Goal: Task Accomplishment & Management: Manage account settings

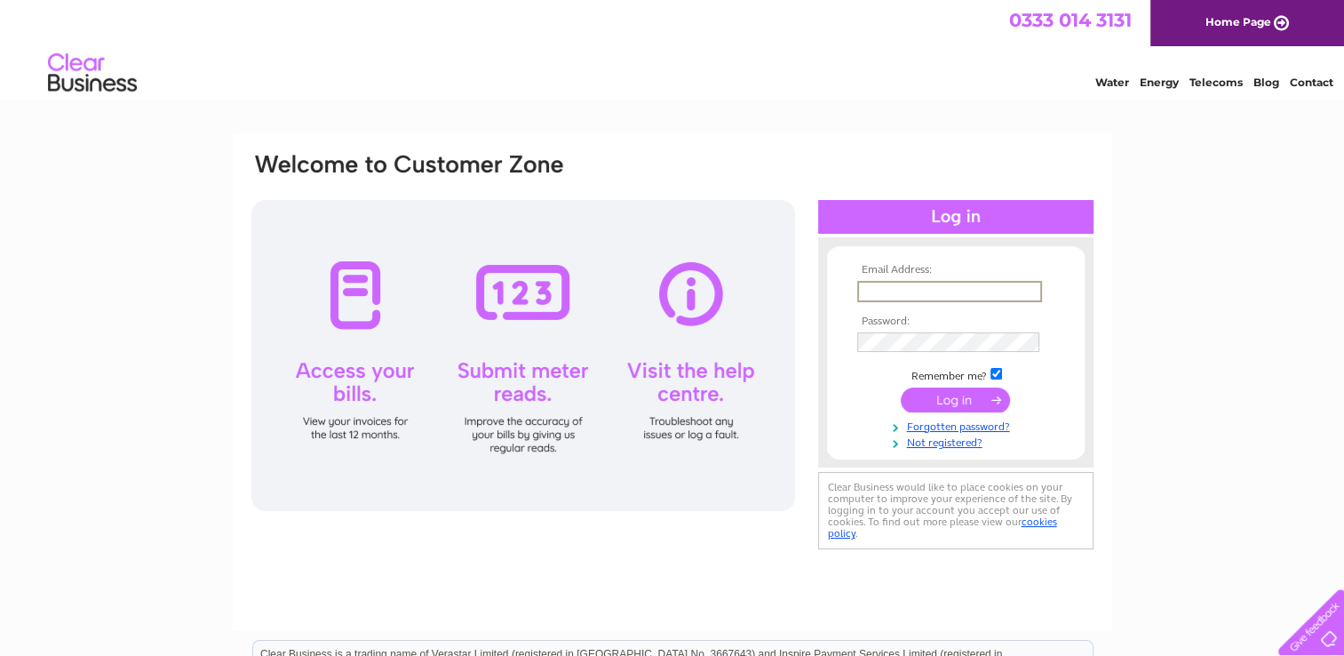
click at [1000, 298] on input "text" at bounding box center [949, 291] width 185 height 21
type input "accounts@duchessandalleycat.com"
click at [952, 395] on input "submit" at bounding box center [955, 398] width 109 height 25
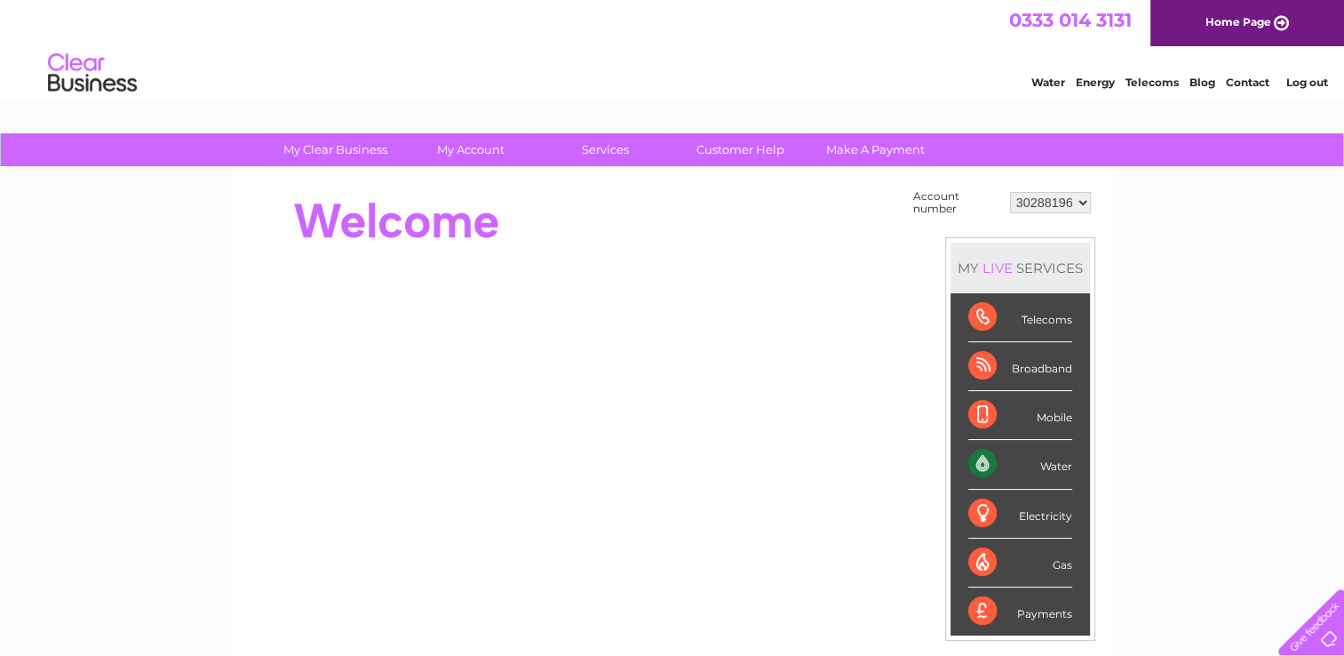
click at [1048, 470] on div "Water" at bounding box center [1020, 464] width 104 height 49
click at [983, 467] on div "Water" at bounding box center [1020, 464] width 104 height 49
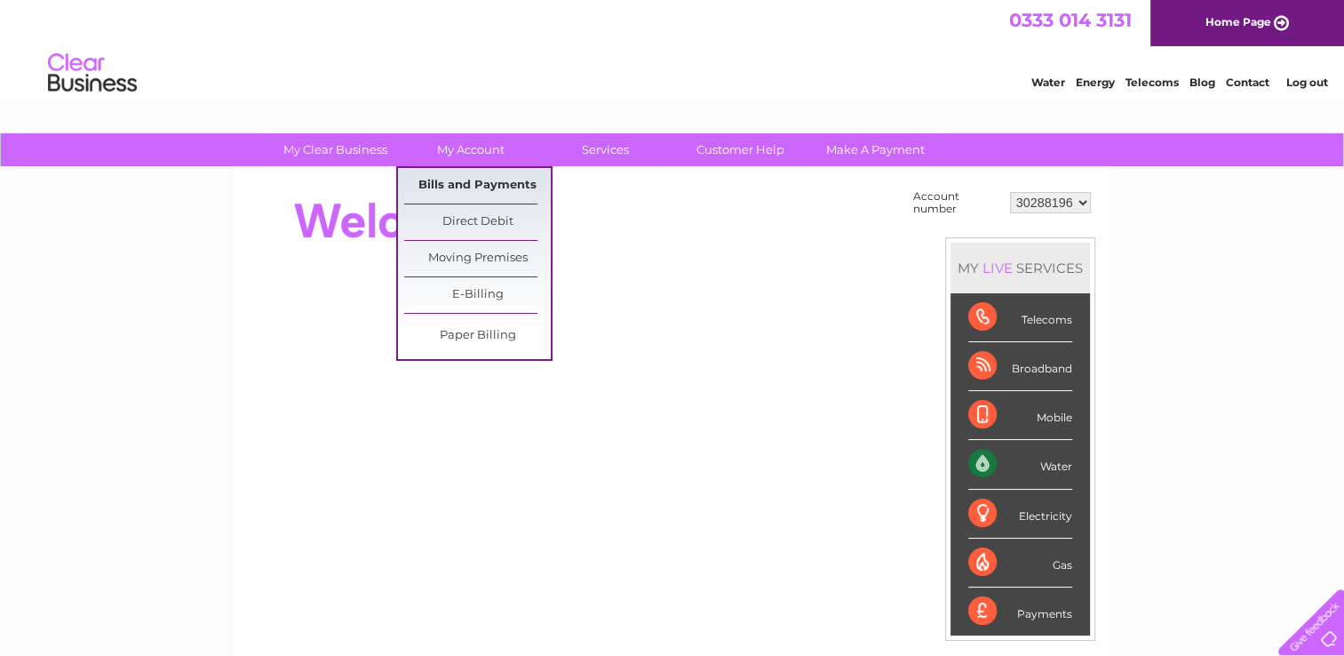
click at [493, 181] on link "Bills and Payments" at bounding box center [477, 186] width 147 height 36
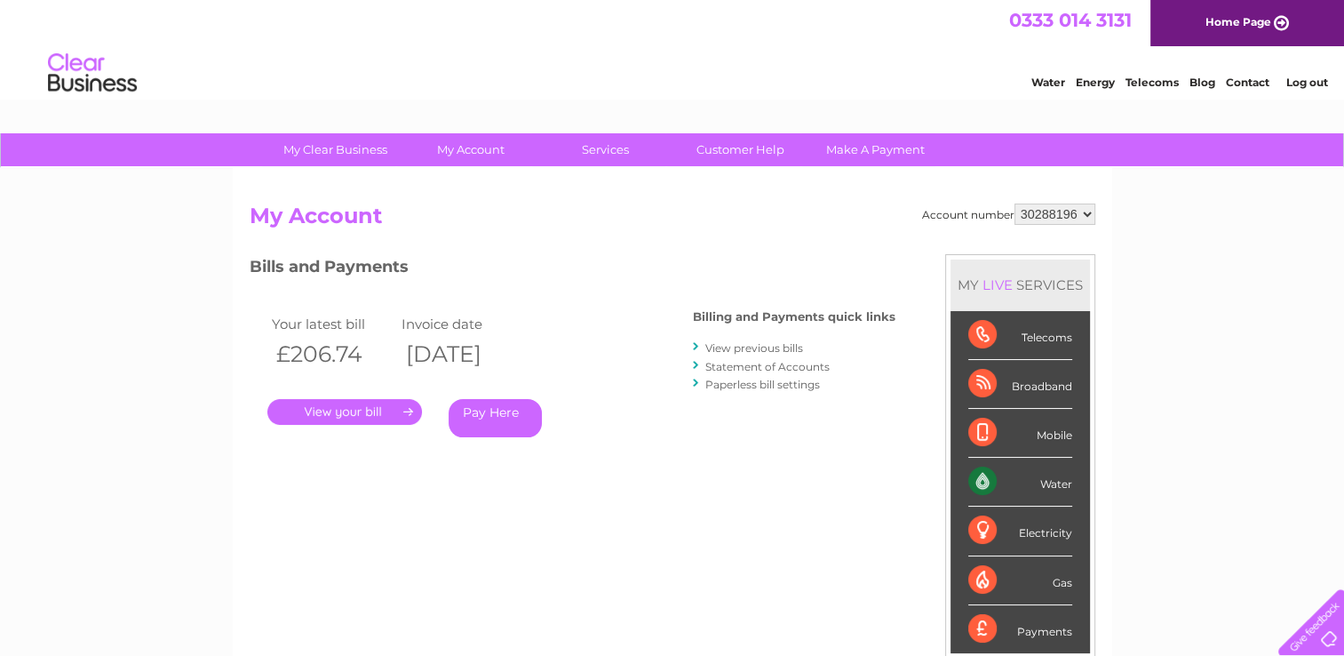
click at [728, 349] on link "View previous bills" at bounding box center [754, 347] width 98 height 13
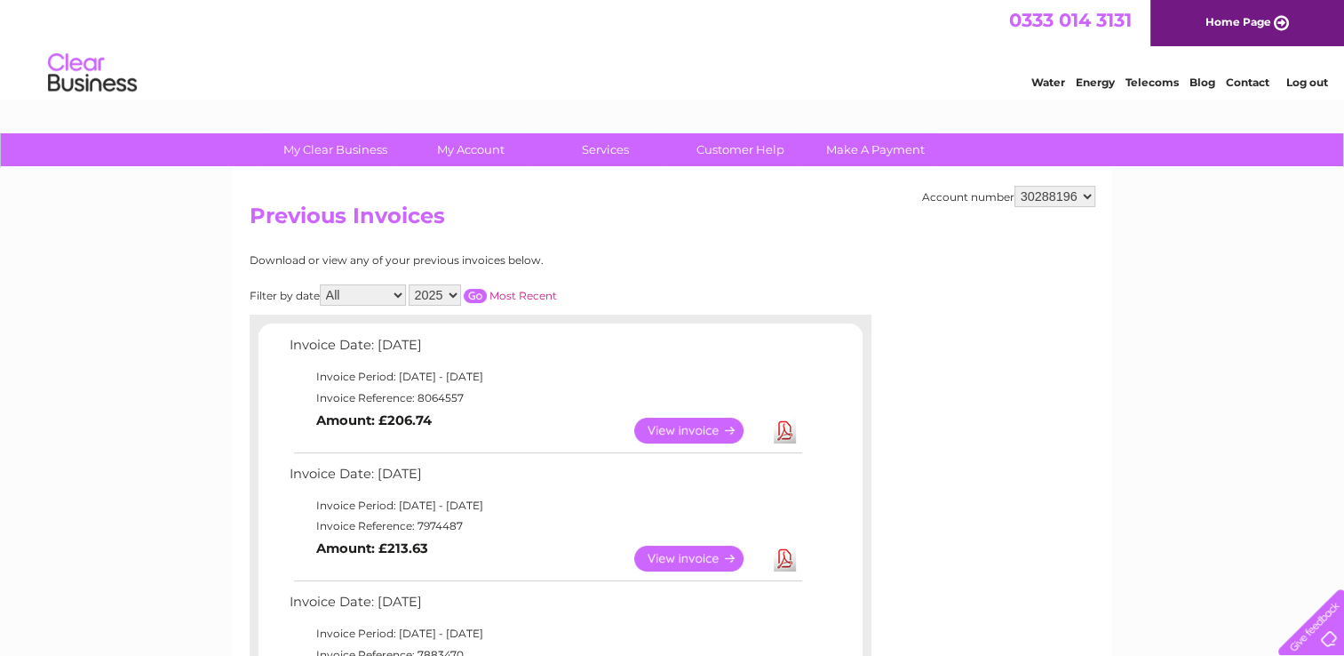
click at [694, 559] on link "View" at bounding box center [699, 558] width 131 height 26
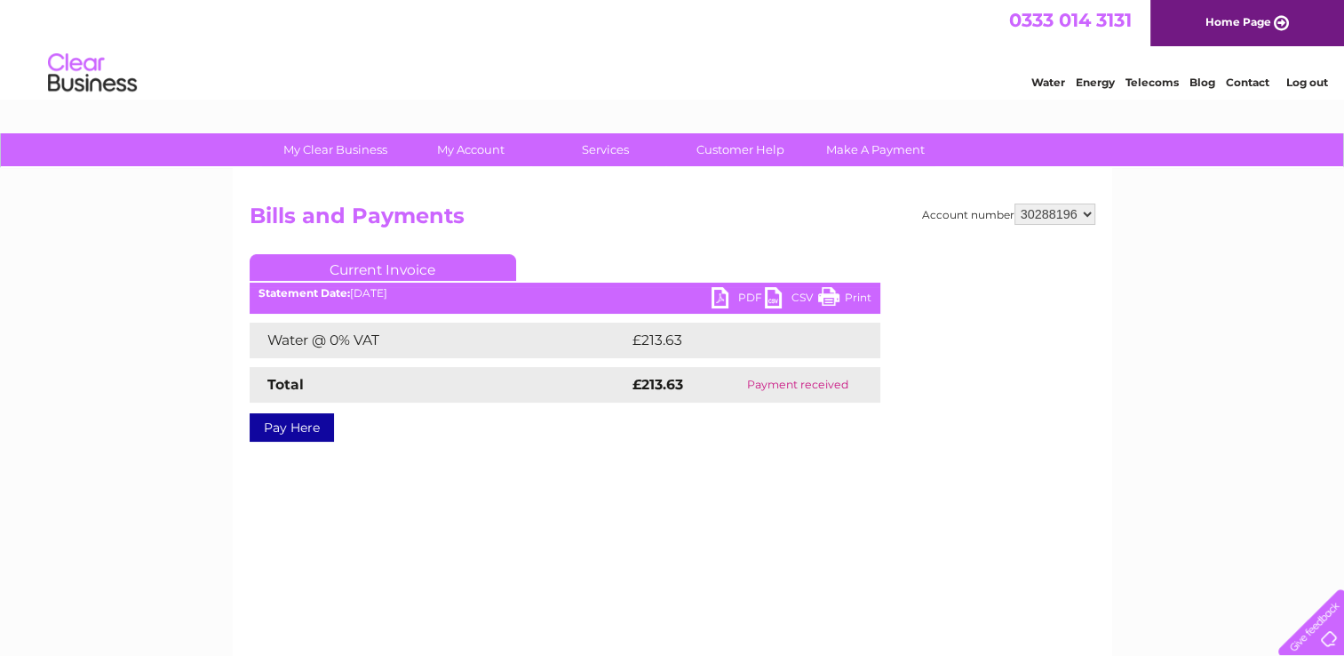
click at [746, 301] on link "PDF" at bounding box center [738, 300] width 53 height 26
